Goal: Obtain resource: Download file/media

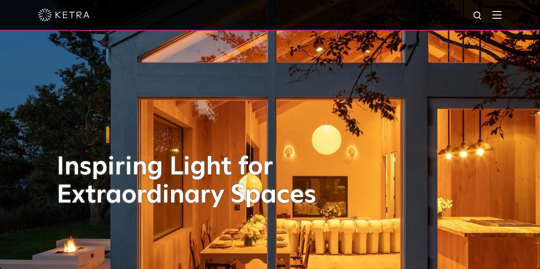
click at [501, 18] on img at bounding box center [496, 15] width 9 height 8
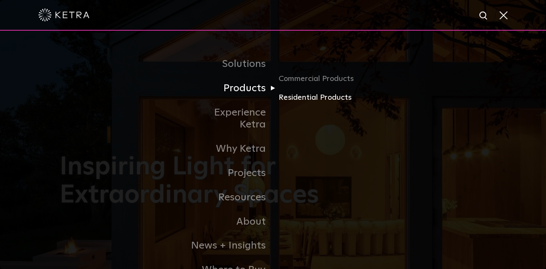
click at [309, 98] on link "Residential Products" at bounding box center [320, 98] width 82 height 12
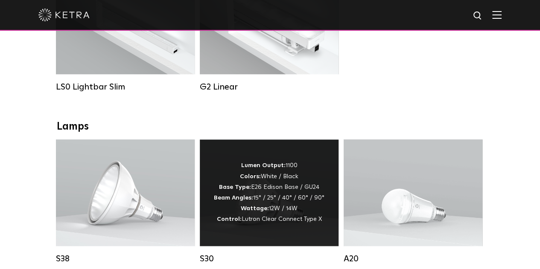
scroll to position [469, 0]
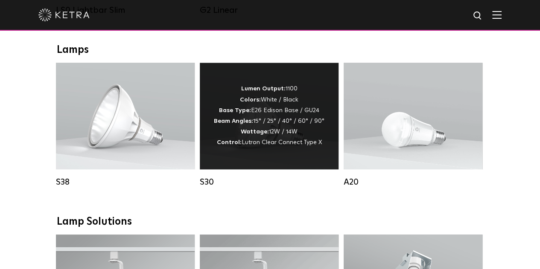
click at [254, 135] on strong "Wattage:" at bounding box center [255, 132] width 28 height 6
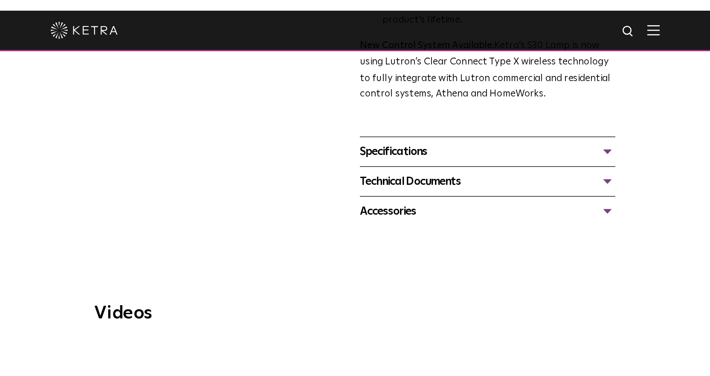
scroll to position [341, 0]
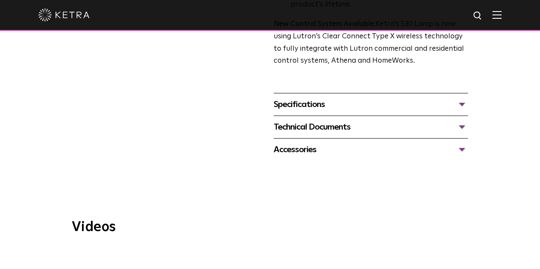
click at [468, 120] on div "Technical Documents" at bounding box center [370, 127] width 194 height 14
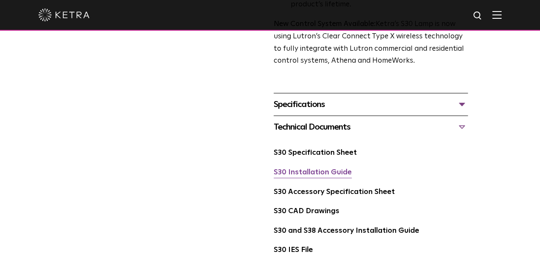
click at [326, 169] on link "S30 Installation Guide" at bounding box center [312, 172] width 78 height 7
